Goal: Transaction & Acquisition: Purchase product/service

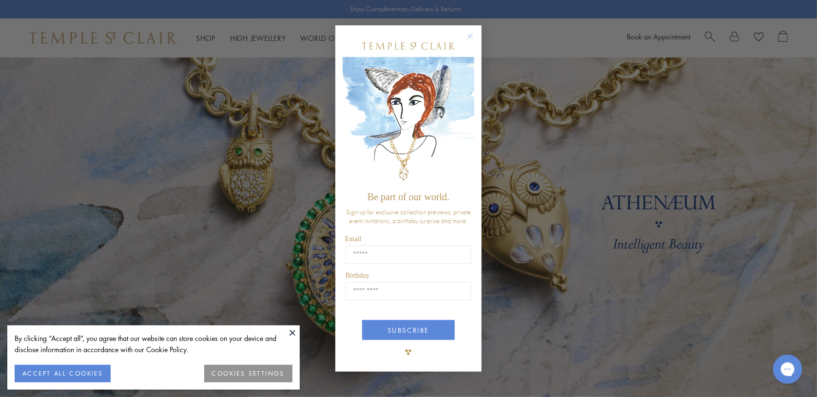
click at [471, 41] on circle "Close dialog" at bounding box center [471, 36] width 12 height 12
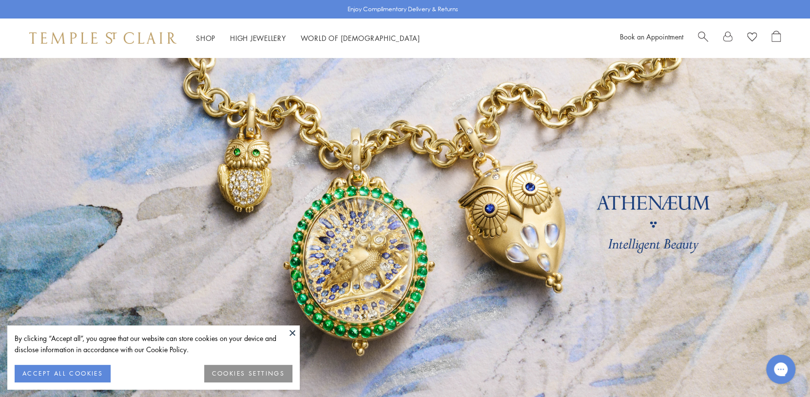
click at [293, 331] on button at bounding box center [292, 333] width 15 height 15
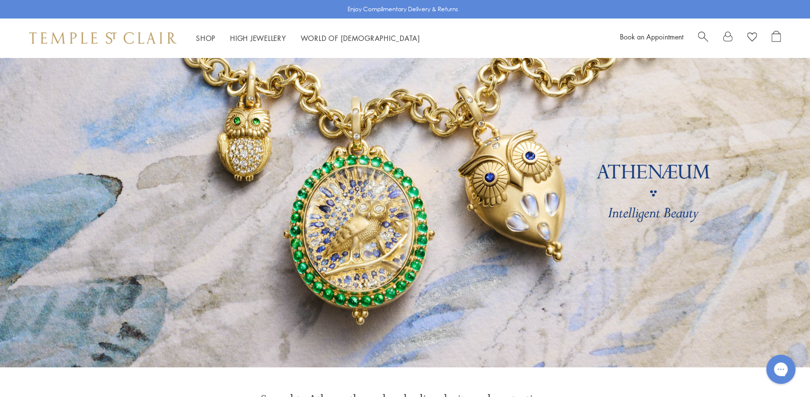
scroll to position [49, 0]
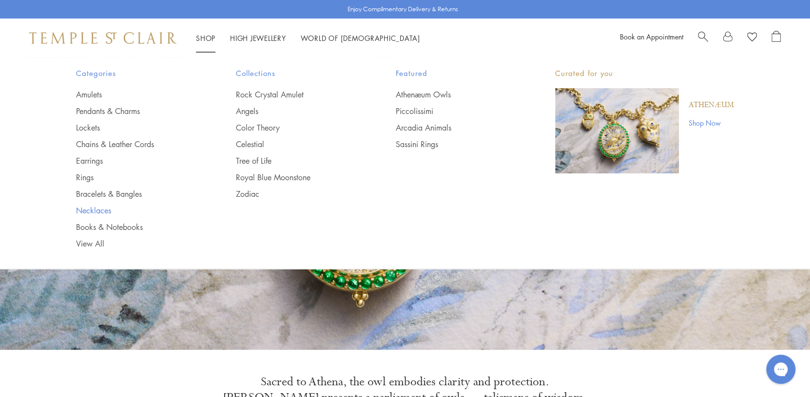
click at [100, 208] on link "Necklaces" at bounding box center [136, 210] width 121 height 11
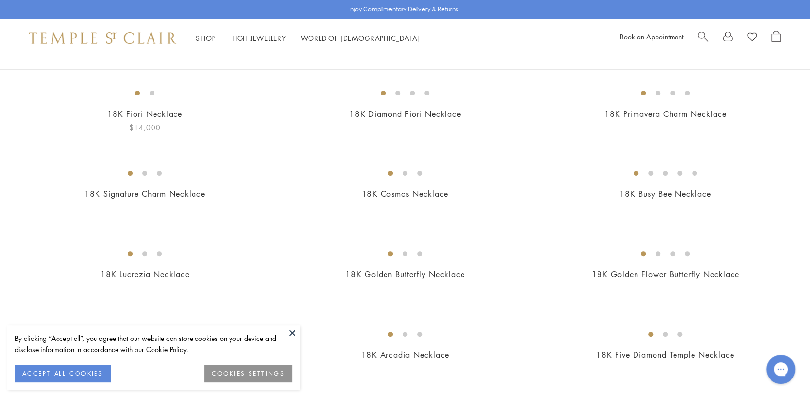
scroll to position [146, 0]
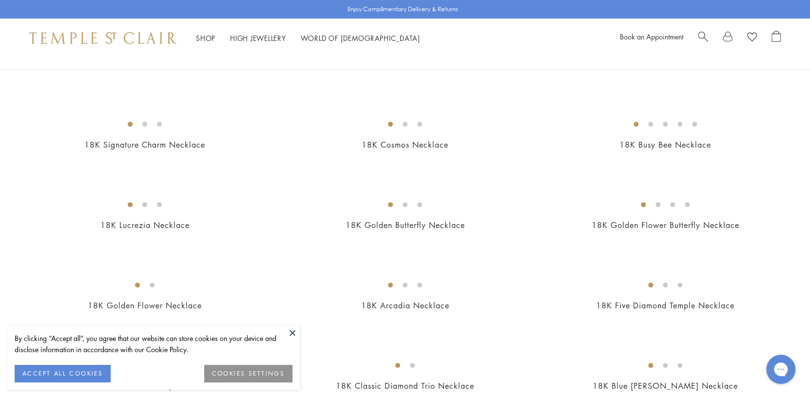
click at [295, 333] on button at bounding box center [292, 333] width 15 height 15
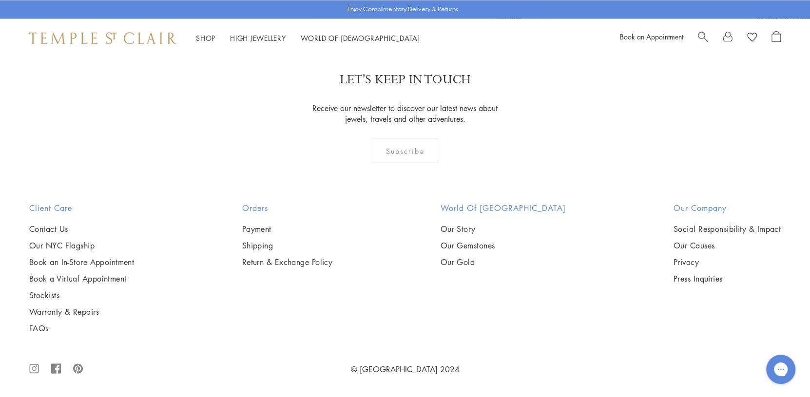
scroll to position [1658, 0]
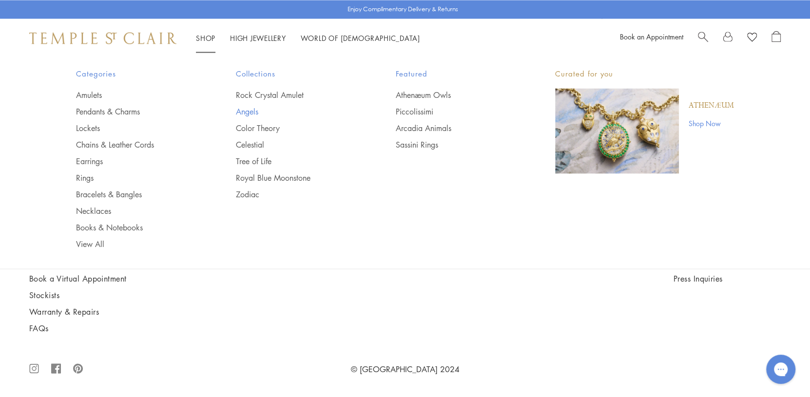
click at [249, 113] on link "Angels" at bounding box center [296, 111] width 121 height 11
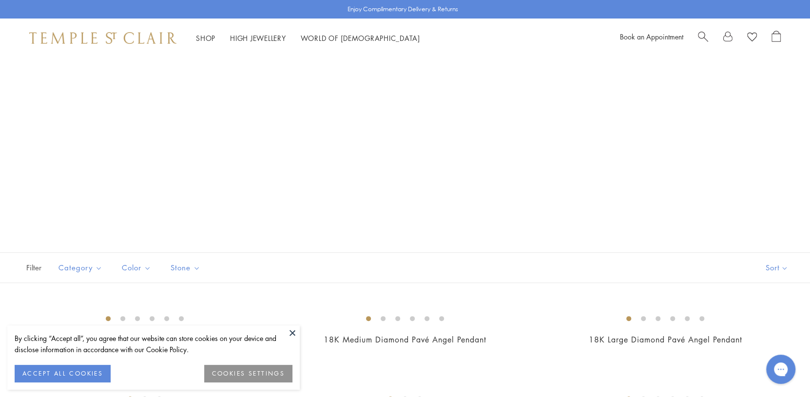
click at [295, 332] on button at bounding box center [292, 333] width 15 height 15
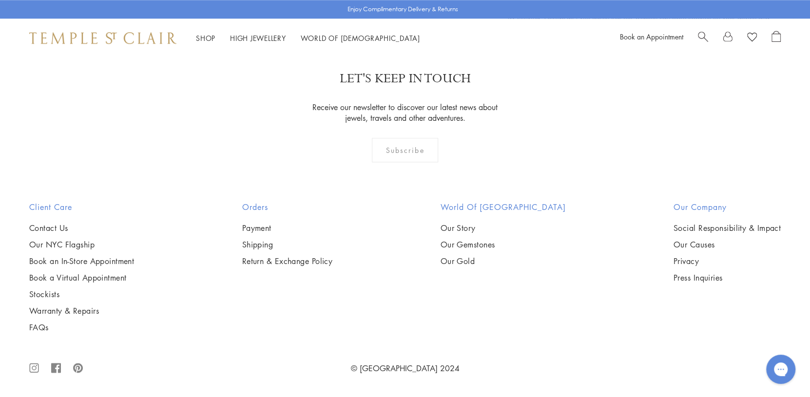
scroll to position [1170, 0]
click at [0, 0] on img at bounding box center [0, 0] width 0 height 0
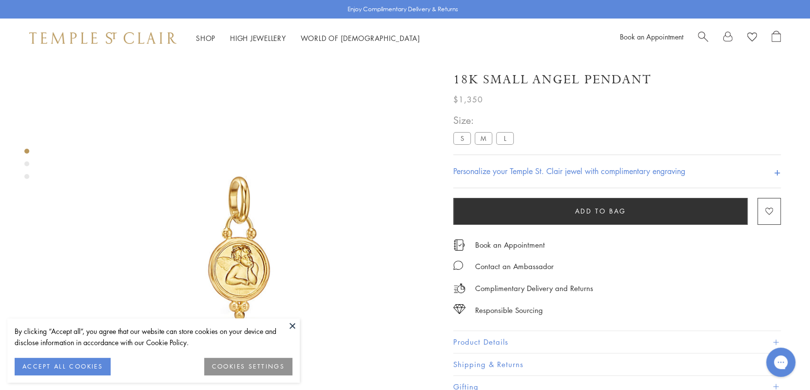
click at [294, 324] on button at bounding box center [292, 325] width 15 height 15
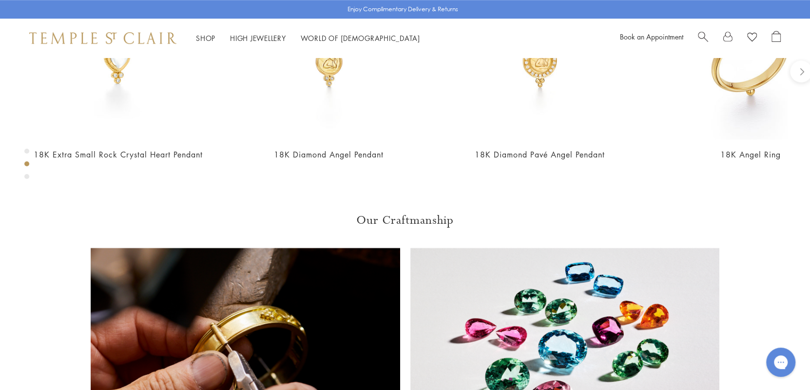
scroll to position [634, 0]
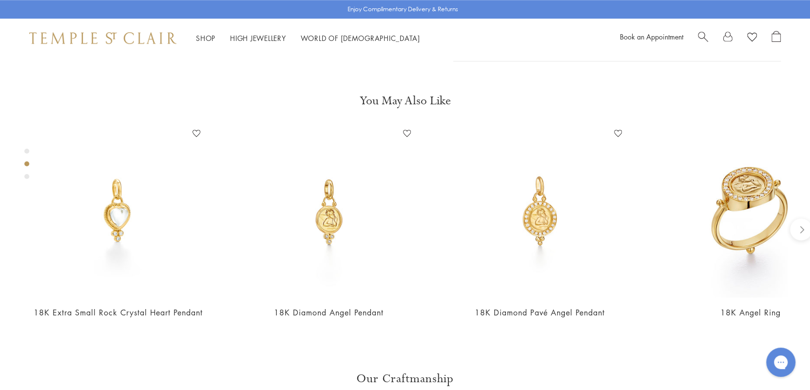
scroll to position [585, 0]
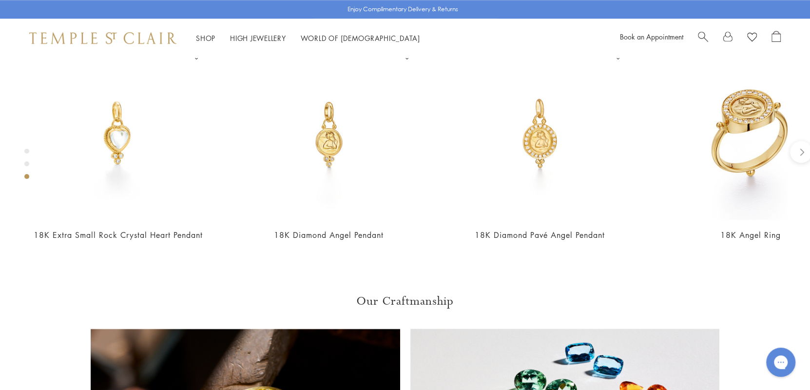
scroll to position [682, 0]
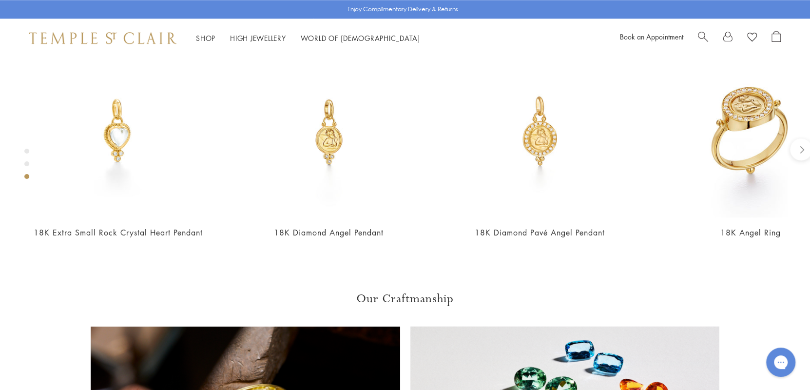
type input "*"
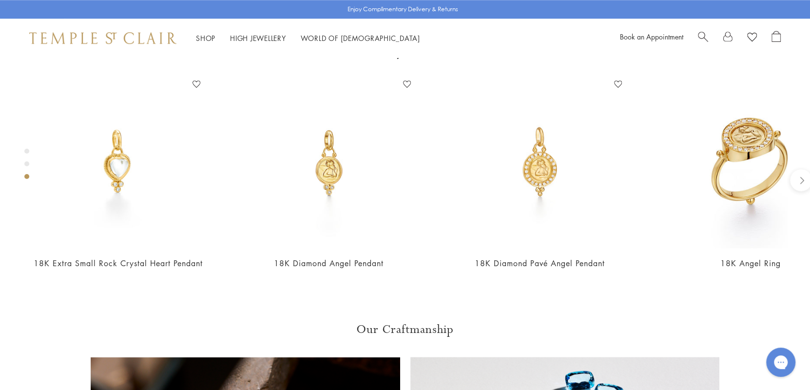
scroll to position [585, 0]
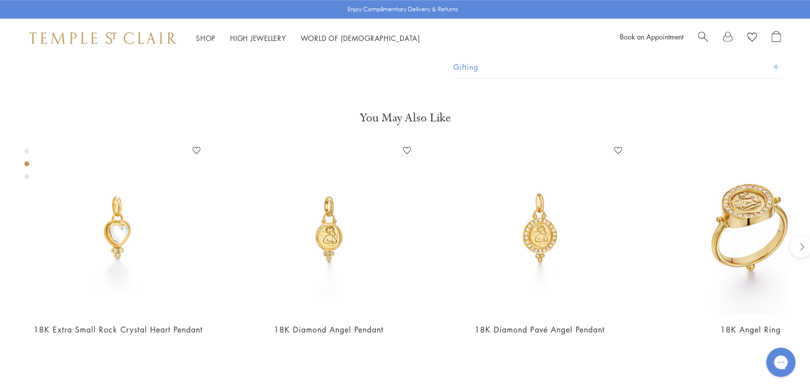
type input "*"
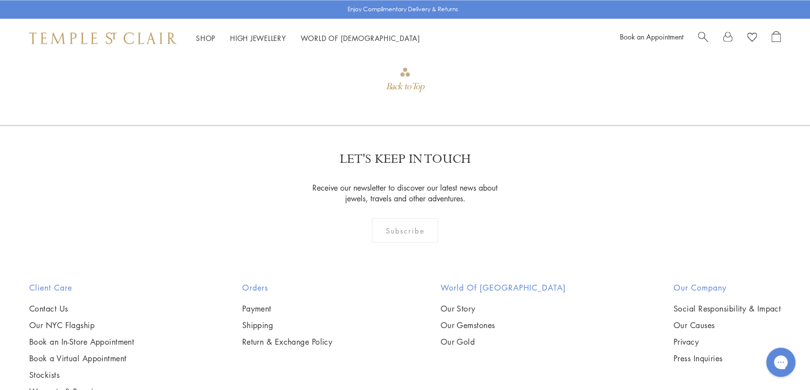
scroll to position [1170, 0]
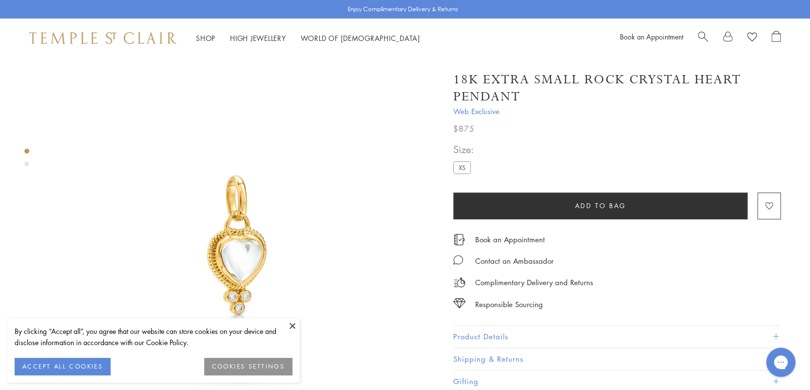
click at [288, 321] on button at bounding box center [292, 325] width 15 height 15
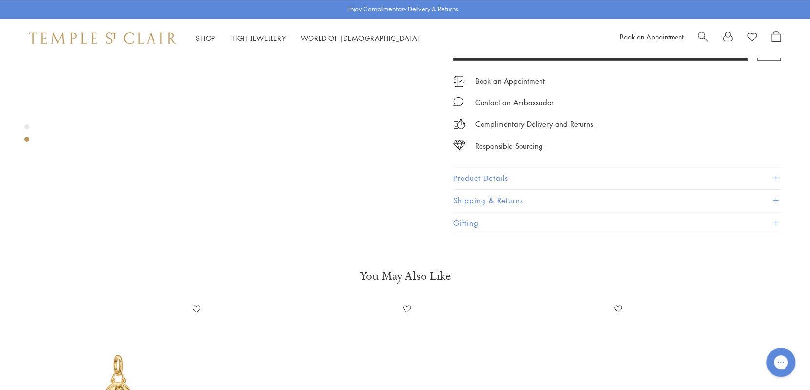
scroll to position [682, 0]
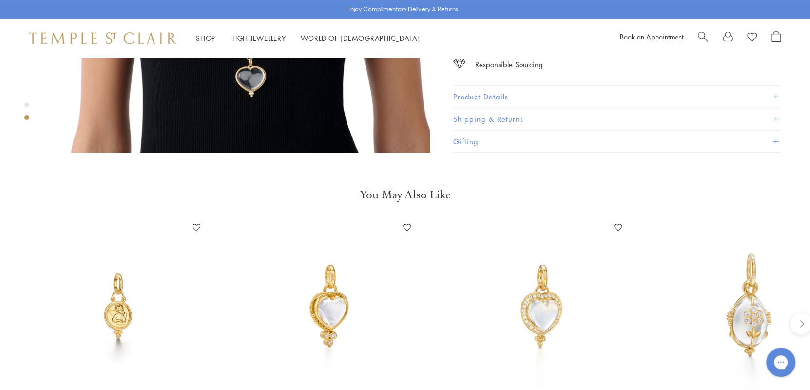
click at [105, 290] on img at bounding box center [118, 306] width 172 height 172
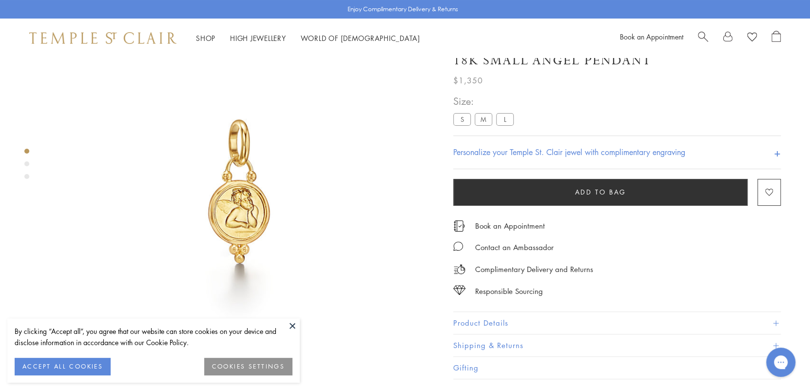
click at [292, 327] on button at bounding box center [292, 325] width 15 height 15
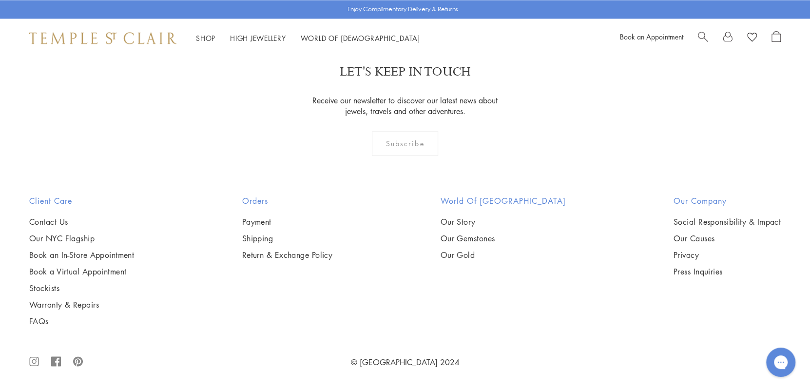
scroll to position [1130, 0]
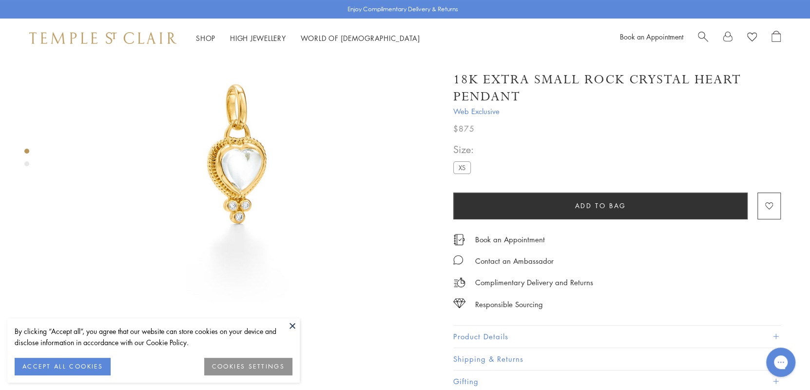
scroll to position [97, 0]
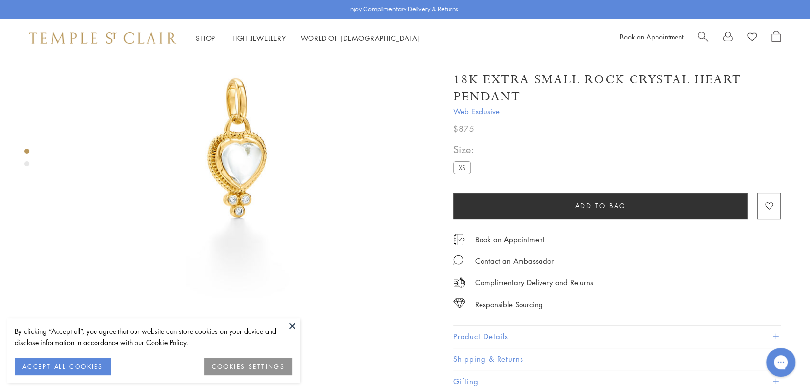
click at [289, 325] on button at bounding box center [292, 325] width 15 height 15
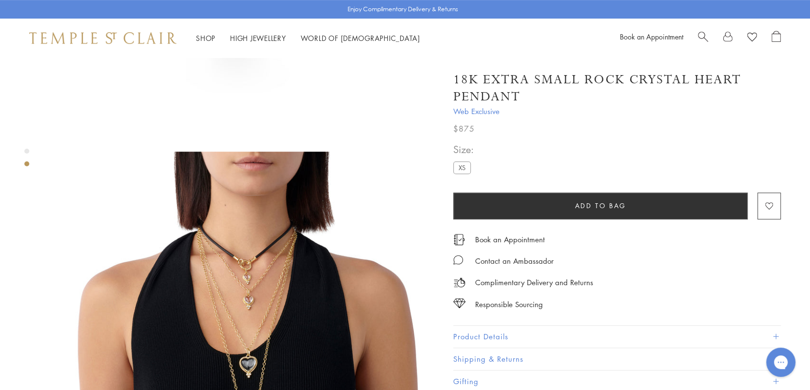
scroll to position [244, 0]
